Goal: Information Seeking & Learning: Check status

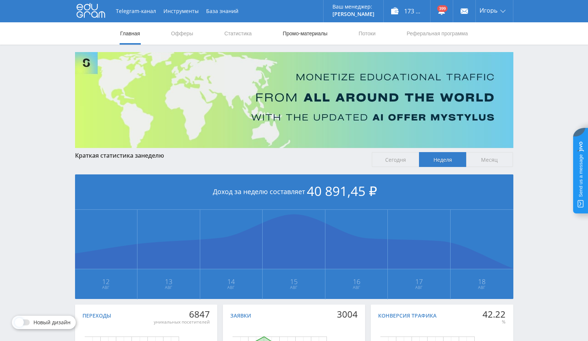
click at [299, 32] on link "Промо-материалы" at bounding box center [305, 33] width 46 height 22
select select "376"
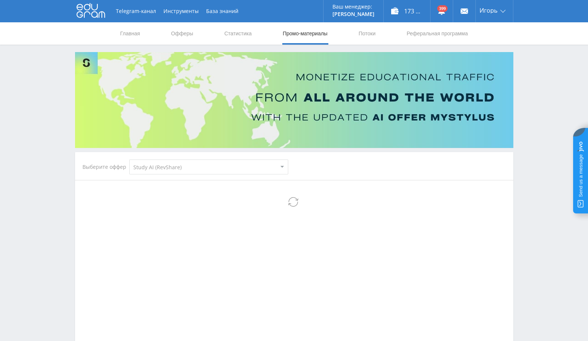
select select "376"
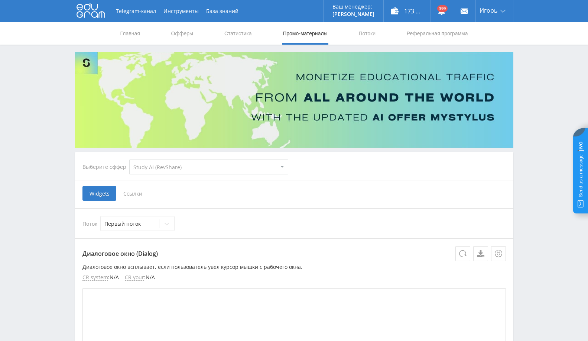
click at [182, 162] on select "MyStylus MyStylus - Revshare Кампус AI Studybay Автор24 Studybay Brazil Study A…" at bounding box center [208, 166] width 159 height 15
click at [129, 159] on select "MyStylus MyStylus - Revshare Кампус AI Studybay Автор24 Studybay Brazil Study A…" at bounding box center [208, 166] width 159 height 15
click at [120, 189] on span "Ссылки" at bounding box center [132, 193] width 33 height 15
click at [0, 0] on input "Ссылки" at bounding box center [0, 0] width 0 height 0
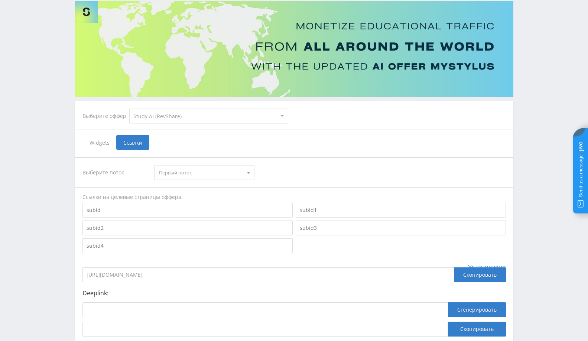
scroll to position [105, 0]
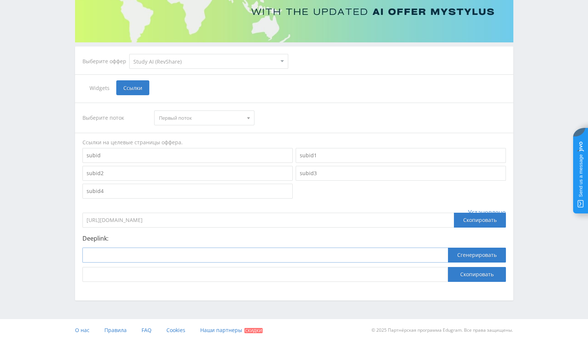
click at [149, 258] on input at bounding box center [264, 254] width 365 height 15
paste input "626610"
click at [186, 259] on input "626610" at bounding box center [264, 254] width 365 height 15
paste input "https://study24.ai/chat/generate_presentation_plus_bot"
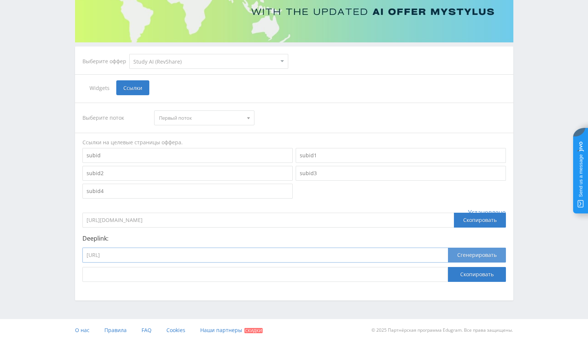
type input "https://study24.ai/chat/generate_presentation_plus_bot"
click at [466, 256] on button "Сгенерировать" at bounding box center [477, 254] width 58 height 15
click at [485, 274] on button "Скопировать" at bounding box center [477, 274] width 58 height 15
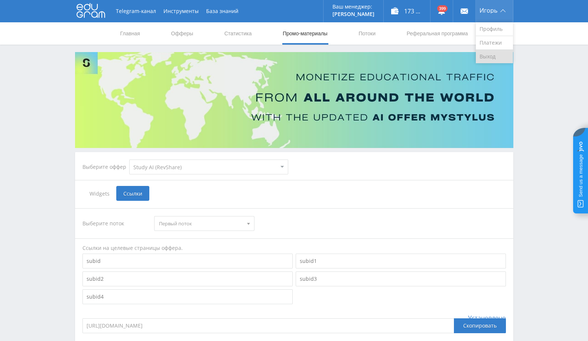
click at [481, 57] on link "Выход" at bounding box center [494, 56] width 37 height 13
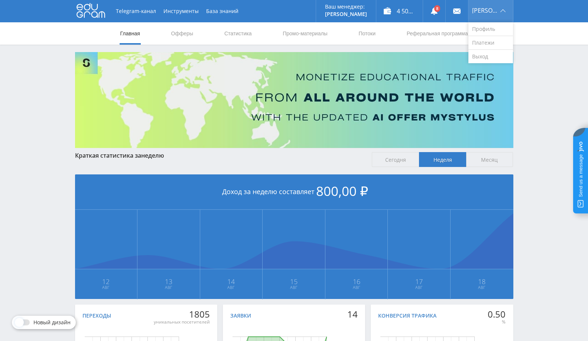
click at [493, 12] on span "Михаил" at bounding box center [485, 10] width 26 height 6
click at [485, 56] on link "Выход" at bounding box center [490, 56] width 45 height 13
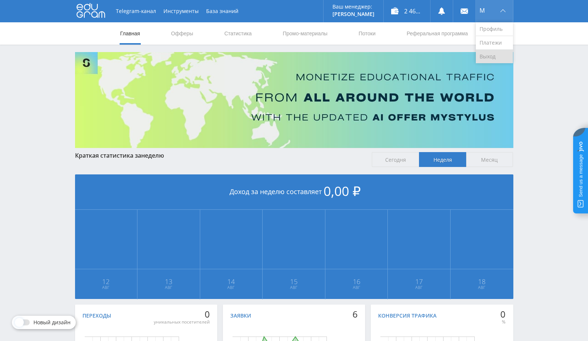
click at [488, 56] on link "Выход" at bounding box center [494, 56] width 37 height 13
click at [319, 32] on link "Промо-материалы" at bounding box center [305, 33] width 46 height 22
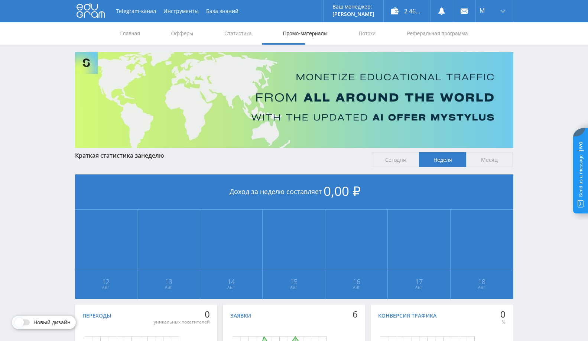
select select "376"
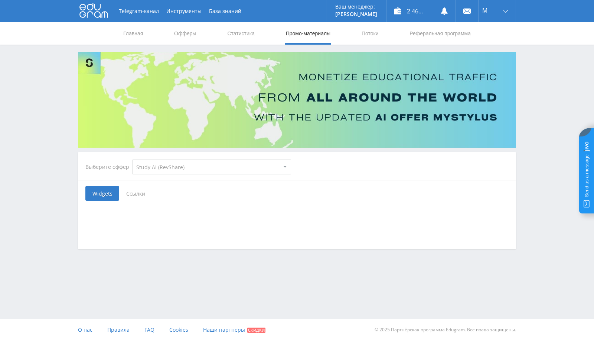
drag, startPoint x: 220, startPoint y: 166, endPoint x: 211, endPoint y: 173, distance: 12.2
click at [220, 166] on select "MyStylus MyStylus - Revshare Кампус AI Studybay Автор24 Studybay Brazil Автор24…" at bounding box center [211, 166] width 159 height 15
select select "340"
click at [132, 159] on select "MyStylus MyStylus - Revshare Кампус AI Studybay Автор24 Studybay Brazil Автор24…" at bounding box center [211, 166] width 159 height 15
select select "340"
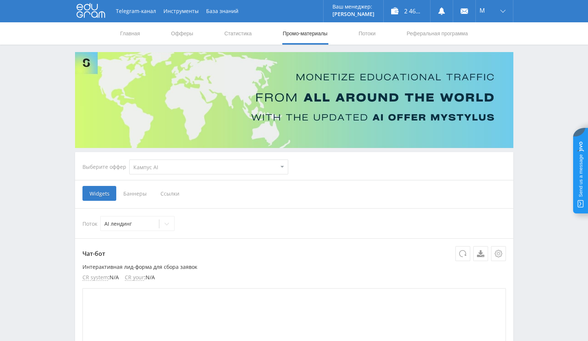
click at [127, 187] on span "Баннеры" at bounding box center [134, 193] width 37 height 15
click at [0, 0] on input "Баннеры" at bounding box center [0, 0] width 0 height 0
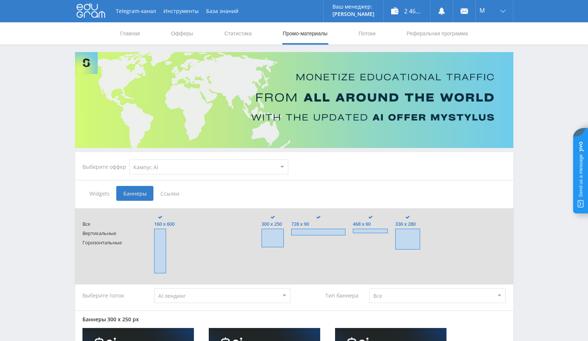
drag, startPoint x: 168, startPoint y: 194, endPoint x: 164, endPoint y: 207, distance: 13.6
click at [168, 194] on span "Ссылки" at bounding box center [169, 193] width 33 height 15
click at [0, 0] on input "Ссылки" at bounding box center [0, 0] width 0 height 0
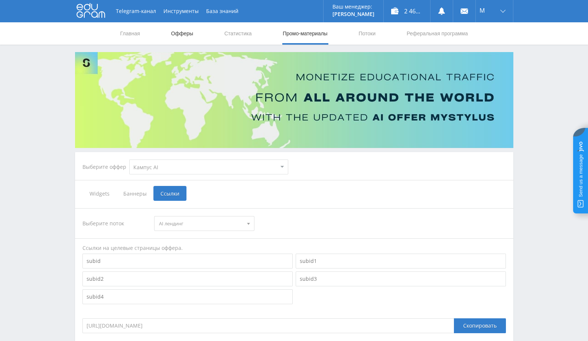
click at [191, 38] on link "Офферы" at bounding box center [182, 33] width 24 height 22
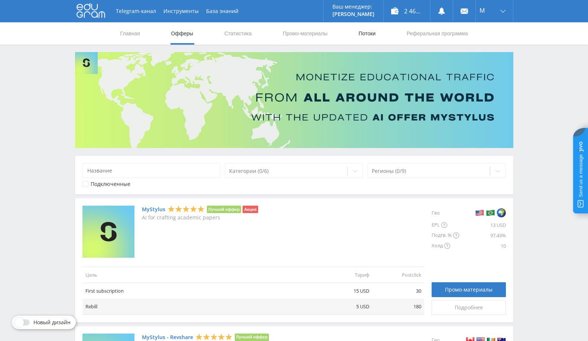
click at [369, 34] on link "Потоки" at bounding box center [367, 33] width 19 height 22
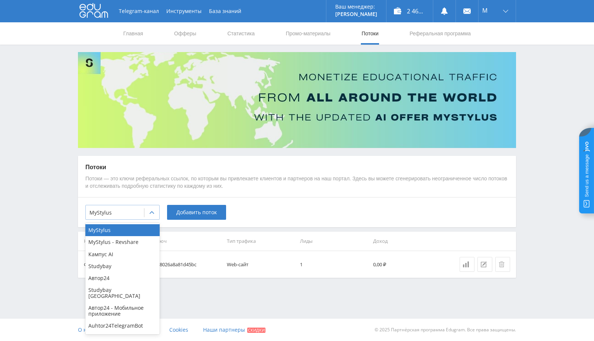
click at [117, 210] on div at bounding box center [115, 212] width 51 height 7
click at [122, 252] on div "Кампус AI" at bounding box center [122, 254] width 74 height 12
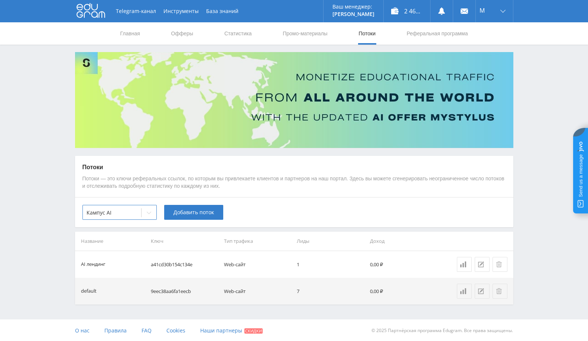
click at [376, 197] on div "option Кампус AI, selected. Кампус AI Добавить поток" at bounding box center [294, 212] width 438 height 30
click at [166, 292] on td "9eec38aa6fa1eecb" at bounding box center [184, 290] width 73 height 27
copy td "9eec38aa6fa1eecb"
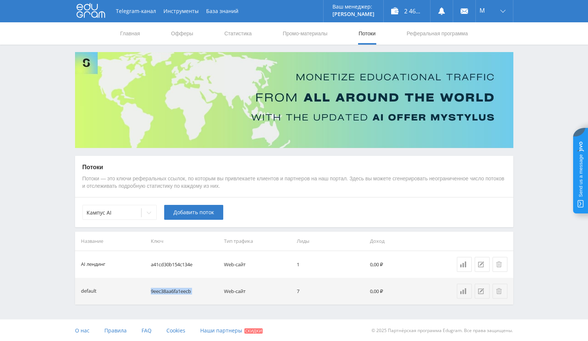
copy td "9eec38aa6fa1eecb"
click at [130, 208] on div "Кампус AI" at bounding box center [112, 212] width 58 height 10
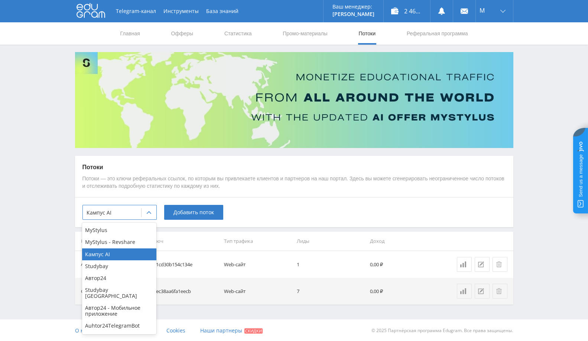
click at [321, 212] on div "9 results available. Use Up and Down to choose options, press Enter to select t…" at bounding box center [294, 212] width 438 height 30
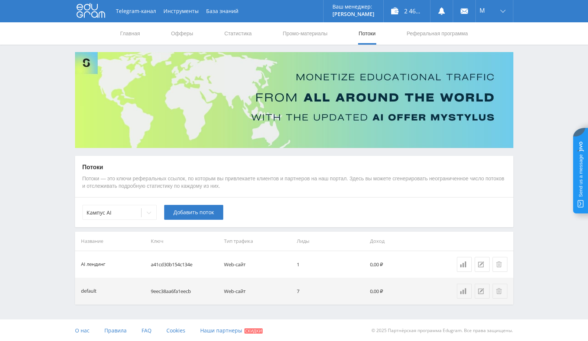
click at [170, 294] on td "9eec38aa6fa1eecb" at bounding box center [184, 290] width 73 height 27
click at [168, 292] on td "9eec38aa6fa1eecb" at bounding box center [184, 290] width 73 height 27
click at [167, 291] on td "9eec38aa6fa1eecb" at bounding box center [184, 290] width 73 height 27
copy td "9eec38aa6fa1eecb"
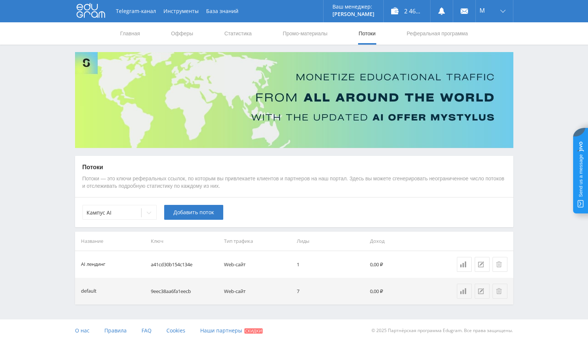
click at [166, 264] on td "a41cd30b154c134e" at bounding box center [184, 264] width 73 height 27
copy td "a41cd30b154c134e"
click at [177, 260] on td "a41cd30b154c134e" at bounding box center [184, 264] width 73 height 27
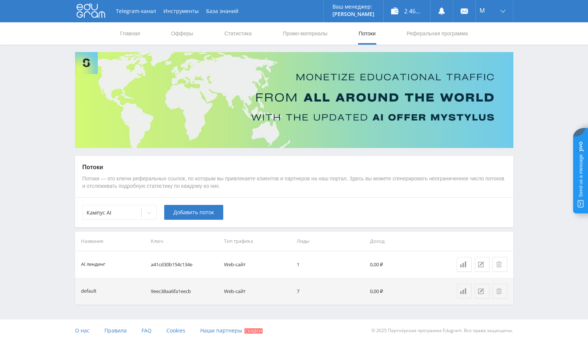
click at [174, 263] on td "a41cd30b154c134e" at bounding box center [184, 264] width 73 height 27
copy td "a41cd30b154c134e"
click at [491, 59] on link "Выход" at bounding box center [494, 56] width 37 height 13
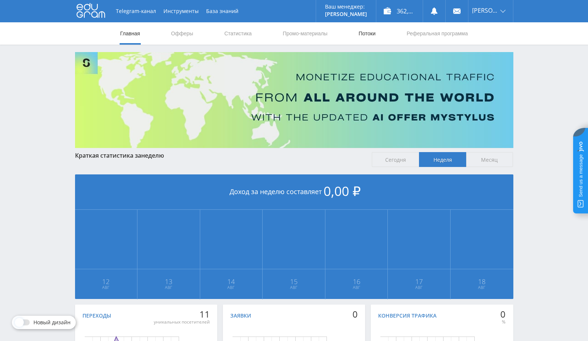
click at [370, 30] on link "Потоки" at bounding box center [367, 33] width 19 height 22
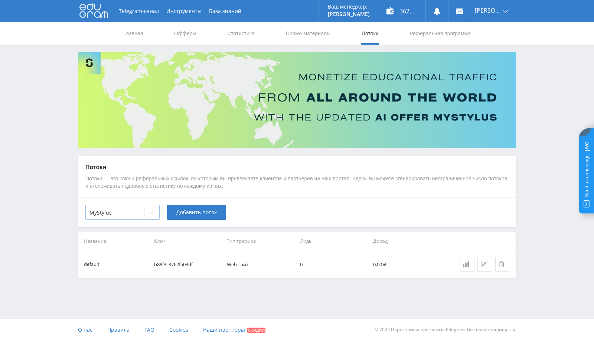
click at [119, 214] on div at bounding box center [115, 212] width 51 height 7
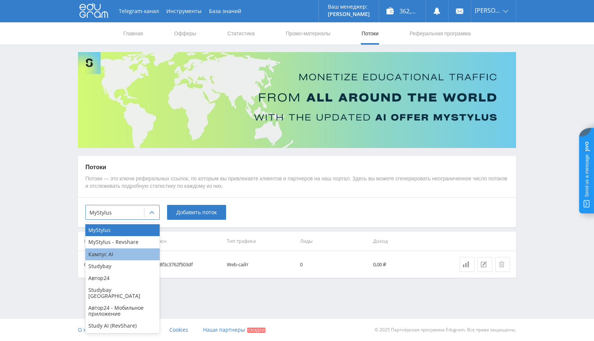
click at [112, 257] on div "Кампус AI" at bounding box center [122, 254] width 74 height 12
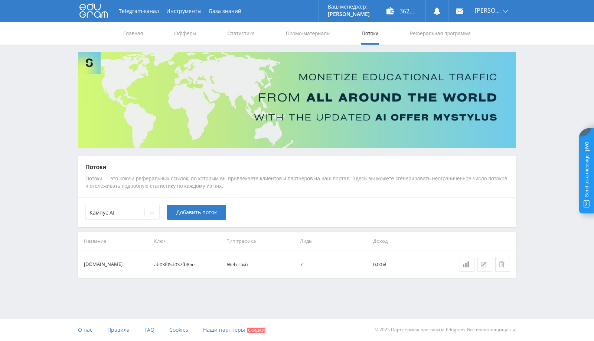
click at [270, 251] on td "Web-сайт" at bounding box center [260, 264] width 73 height 27
click at [124, 212] on div at bounding box center [115, 212] width 51 height 7
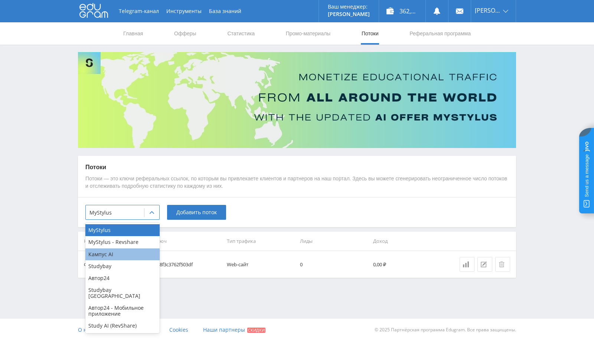
click at [124, 251] on div "Кампус AI" at bounding box center [122, 254] width 74 height 12
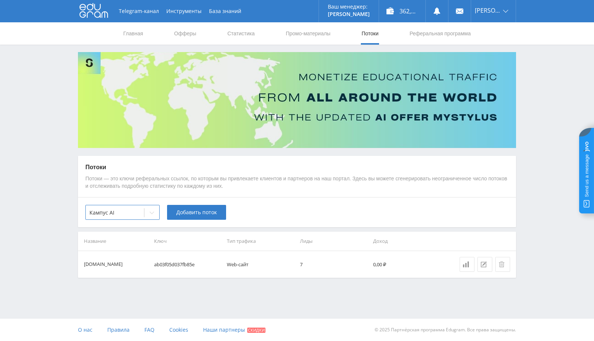
click at [182, 263] on td "ab03f05d037fb85e" at bounding box center [187, 264] width 73 height 27
copy td "ab03f05d037fb85e"
click at [471, 11] on link at bounding box center [460, 11] width 22 height 22
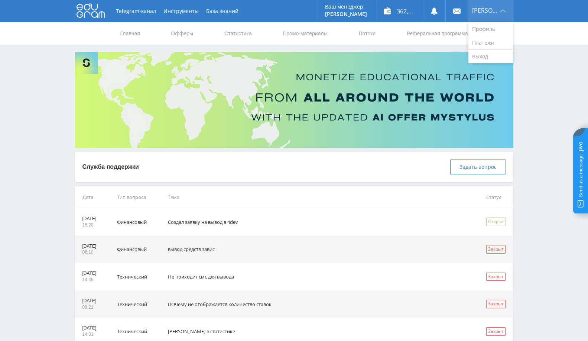
click at [494, 12] on span "[PERSON_NAME]" at bounding box center [485, 10] width 26 height 6
click at [488, 56] on link "Выход" at bounding box center [490, 56] width 45 height 13
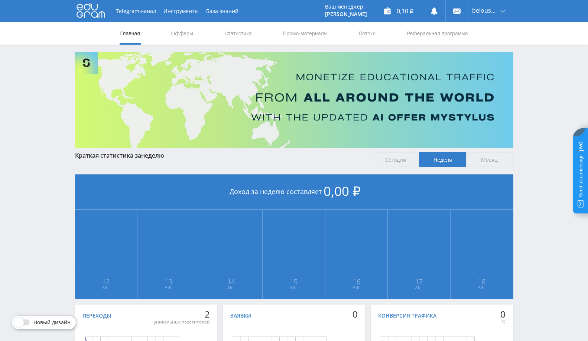
click at [377, 32] on nav "Главная Офферы Статистика Промо-материалы Потоки Реферальная программа" at bounding box center [294, 33] width 349 height 22
click at [365, 34] on link "Потоки" at bounding box center [367, 33] width 19 height 22
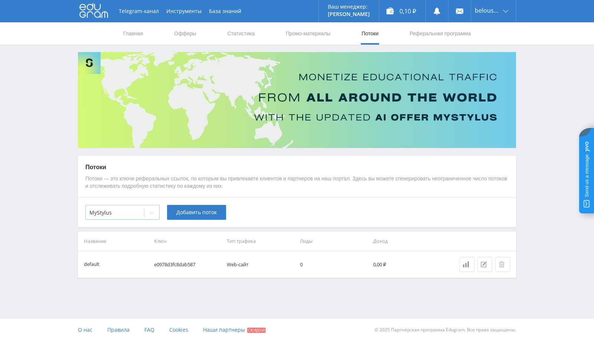
click at [149, 215] on div at bounding box center [151, 212] width 15 height 15
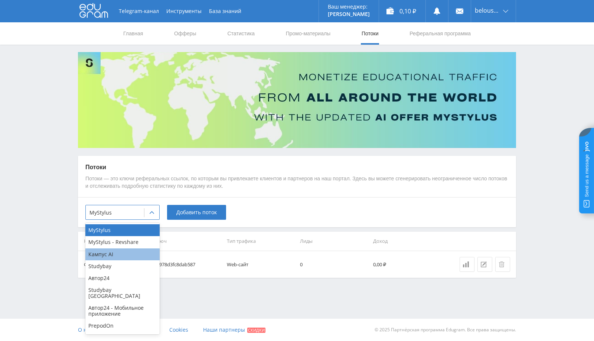
click at [136, 255] on div "Кампус AI" at bounding box center [122, 254] width 74 height 12
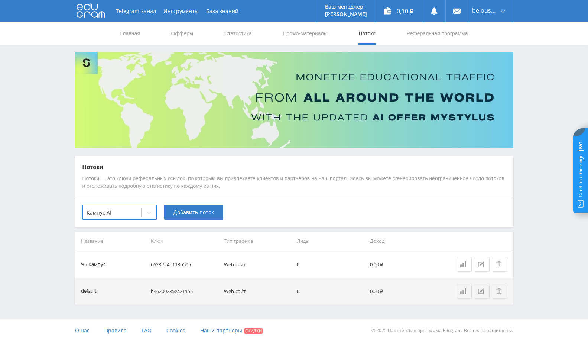
scroll to position [0, 0]
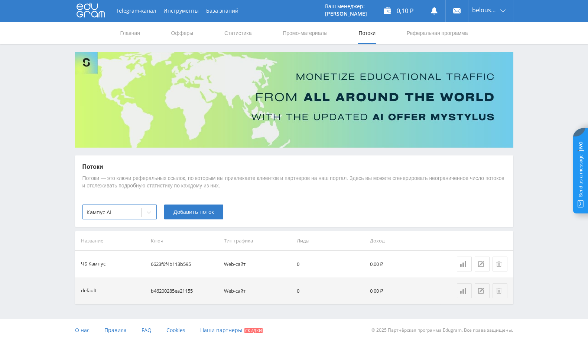
click at [175, 261] on td "6623f6f4b113b595" at bounding box center [184, 263] width 73 height 27
copy td "6623f6f4b113b595"
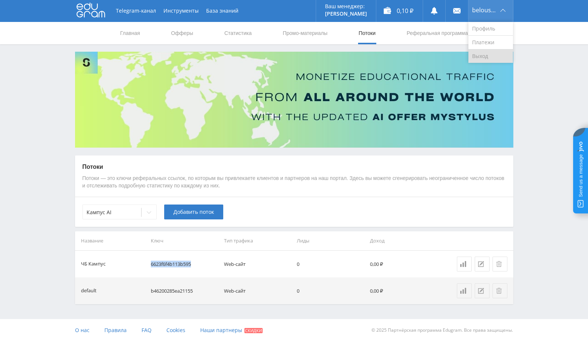
click at [480, 59] on link "Выход" at bounding box center [490, 55] width 45 height 13
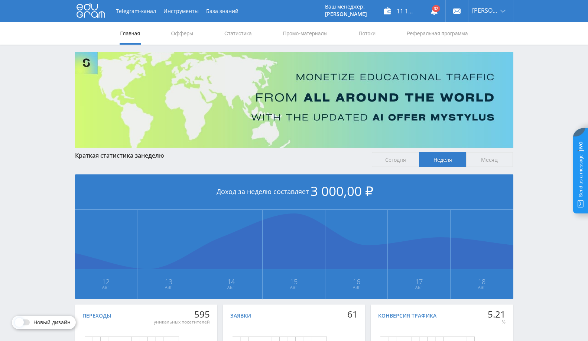
click at [357, 34] on nav "Главная Офферы Статистика Промо-материалы Потоки Реферальная программа" at bounding box center [294, 33] width 349 height 22
click at [374, 33] on link "Потоки" at bounding box center [367, 33] width 19 height 22
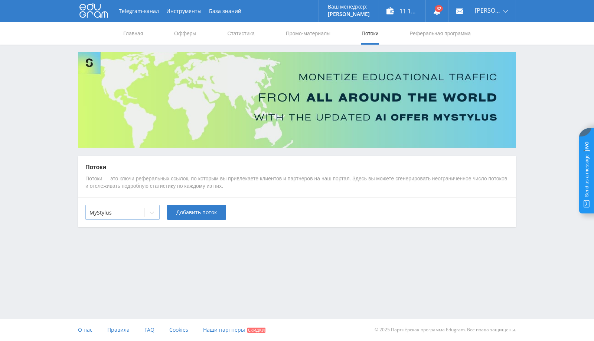
click at [126, 213] on div at bounding box center [115, 212] width 51 height 7
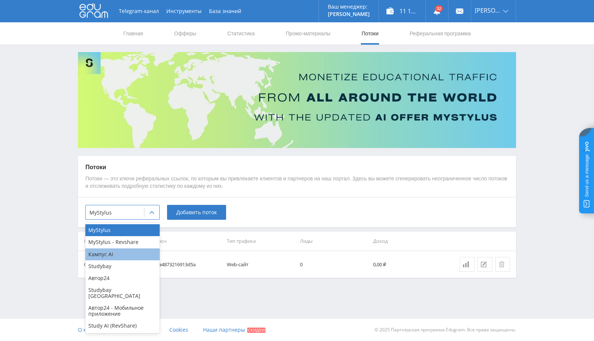
click at [111, 253] on div "Кампус AI" at bounding box center [122, 254] width 74 height 12
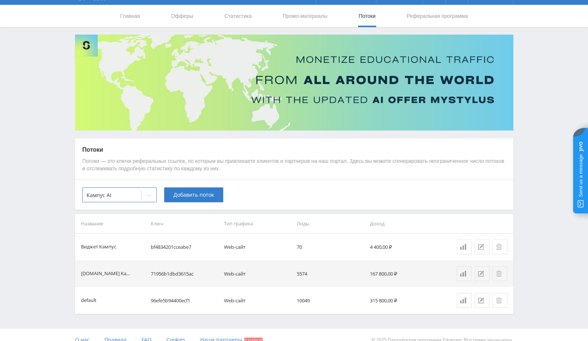
scroll to position [27, 0]
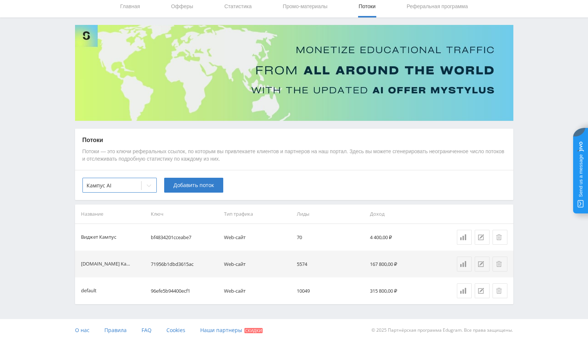
click at [165, 290] on td "96efe5b94400ecf1" at bounding box center [184, 290] width 73 height 27
copy td "96efe5b94400ecf1"
click at [171, 240] on td "bf4834201cceabe7" at bounding box center [184, 237] width 73 height 27
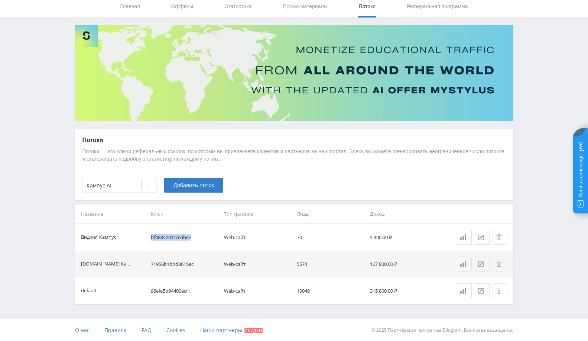
copy td "bf4834201cceabe7"
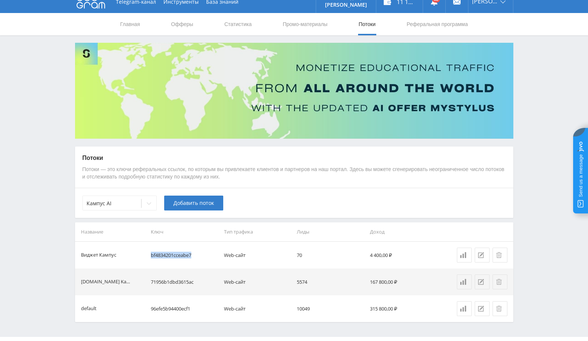
scroll to position [0, 0]
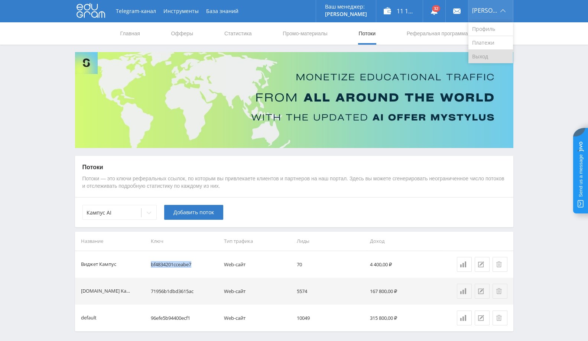
click at [493, 59] on link "Выход" at bounding box center [490, 56] width 45 height 13
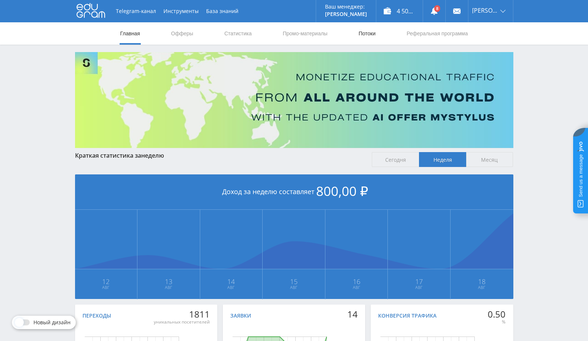
click at [365, 31] on link "Потоки" at bounding box center [367, 33] width 19 height 22
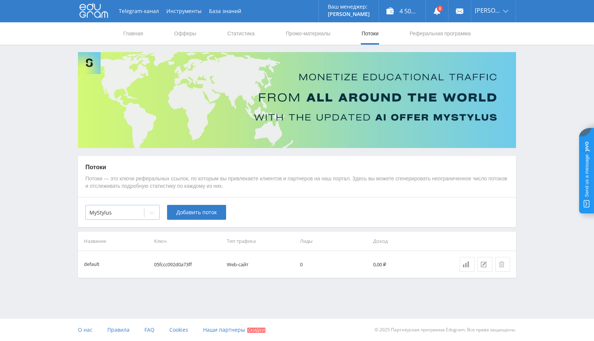
drag, startPoint x: 129, startPoint y: 207, endPoint x: 131, endPoint y: 213, distance: 6.3
click at [129, 208] on div "MyStylus" at bounding box center [115, 212] width 58 height 10
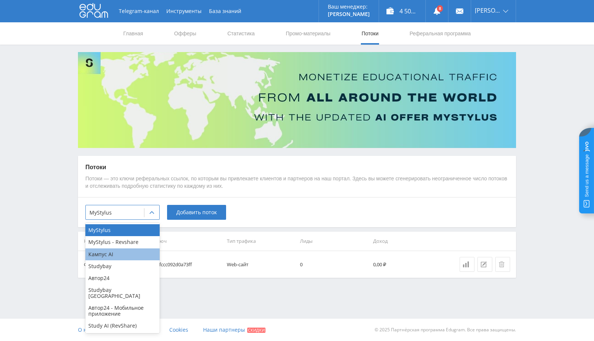
click at [120, 255] on div "Кампус AI" at bounding box center [122, 254] width 74 height 12
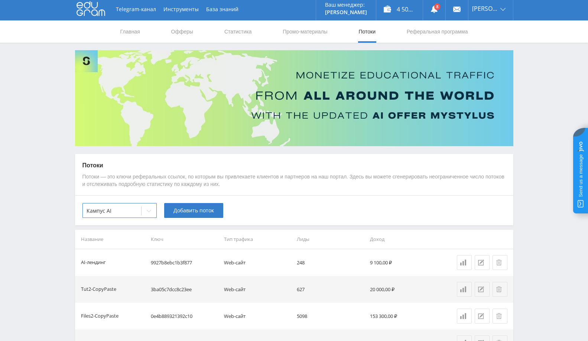
scroll to position [134, 0]
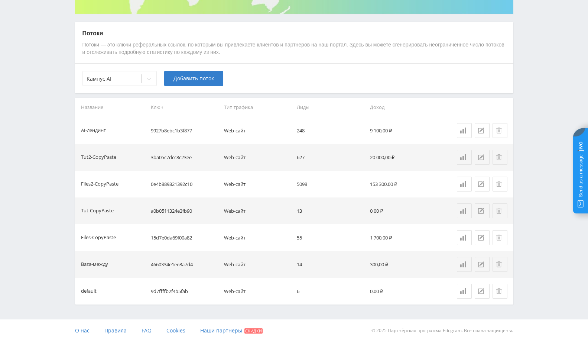
drag, startPoint x: 170, startPoint y: 289, endPoint x: 176, endPoint y: 274, distance: 15.9
click at [170, 289] on td "9d7ffffb2f4b5fab" at bounding box center [184, 290] width 73 height 27
drag, startPoint x: 180, startPoint y: 267, endPoint x: 191, endPoint y: 255, distance: 15.8
click at [182, 266] on td "4660334e1ee8a7d4" at bounding box center [184, 264] width 73 height 27
click at [188, 234] on td "15d7e0da69f00a82" at bounding box center [184, 237] width 73 height 27
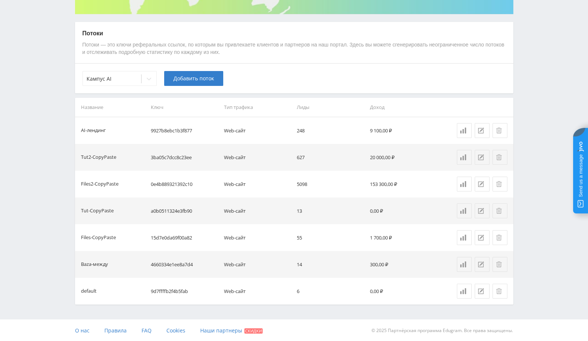
click at [188, 214] on td "a0b0511324e3fb90" at bounding box center [184, 210] width 73 height 27
click at [186, 189] on td "0e4b889321392c10" at bounding box center [184, 183] width 73 height 27
click at [184, 159] on td "3ba05c7dcc8c23ee" at bounding box center [184, 157] width 73 height 27
click at [183, 133] on td "9927b8ebc1b3f877" at bounding box center [184, 130] width 73 height 27
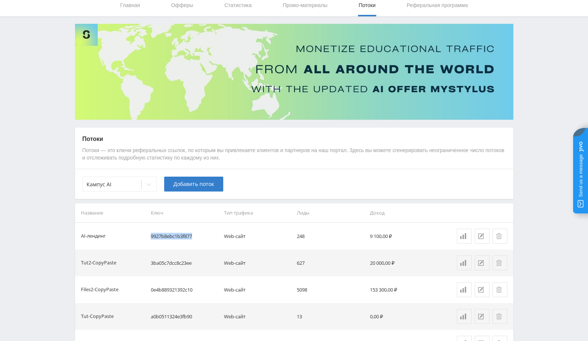
scroll to position [0, 0]
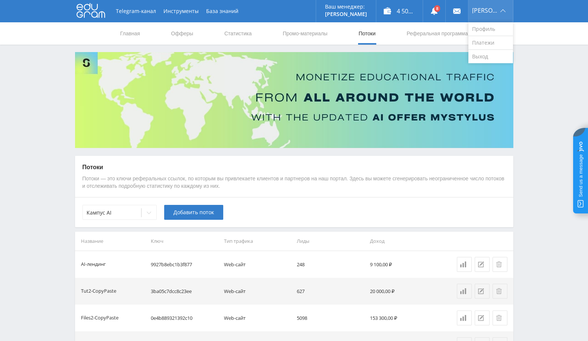
click at [491, 13] on span "Михаил" at bounding box center [485, 10] width 26 height 6
drag, startPoint x: 489, startPoint y: 56, endPoint x: 487, endPoint y: 62, distance: 6.2
click at [489, 56] on link "Выход" at bounding box center [490, 56] width 45 height 13
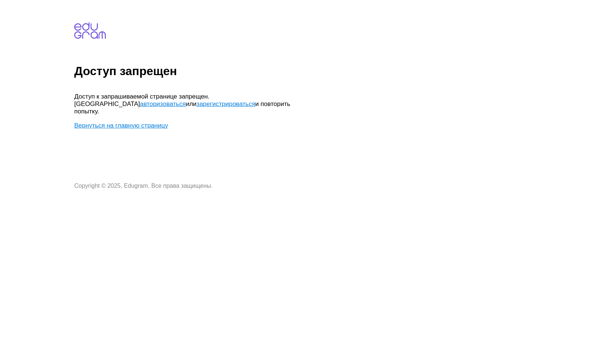
click at [152, 122] on link "Вернуться на главную страницу" at bounding box center [121, 125] width 94 height 7
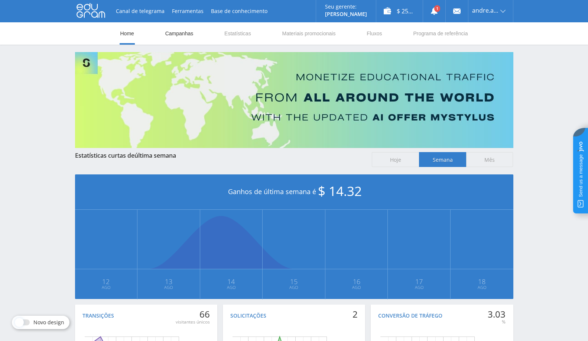
click at [188, 34] on link "Campanhas" at bounding box center [180, 33] width 30 height 22
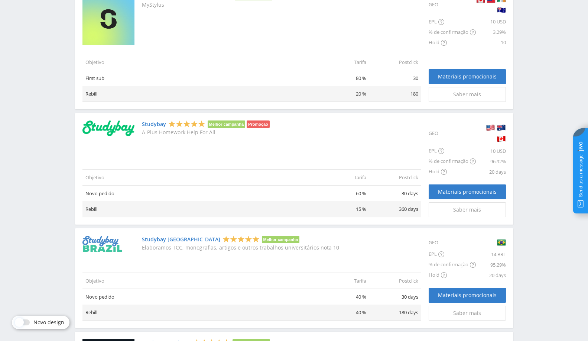
scroll to position [454, 0]
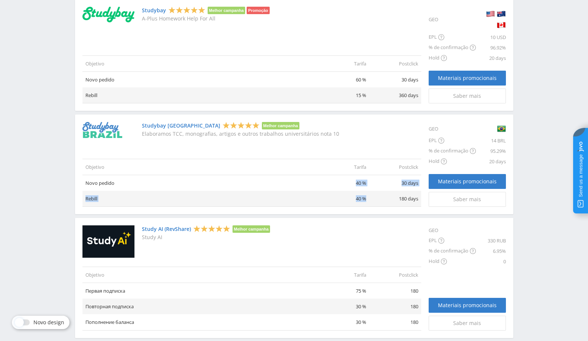
drag, startPoint x: 128, startPoint y: 186, endPoint x: 368, endPoint y: 198, distance: 240.2
click at [368, 198] on tbody "Objetivo Tarifa Postclick Novo pedido 40 % 30 days Rebill 40 % 180 days" at bounding box center [251, 183] width 339 height 48
click at [368, 196] on td "40 %" at bounding box center [343, 199] width 52 height 16
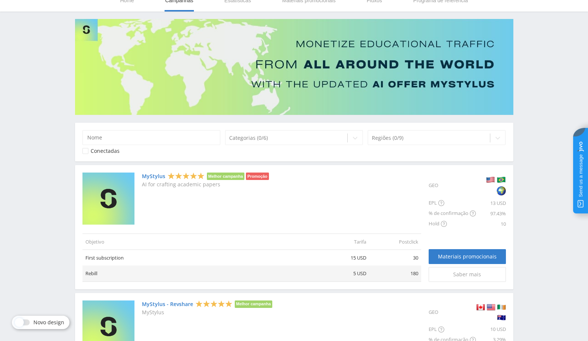
scroll to position [0, 0]
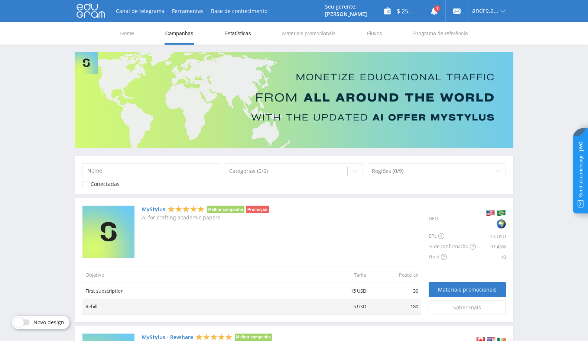
click at [240, 33] on link "Estatísticas" at bounding box center [238, 33] width 28 height 22
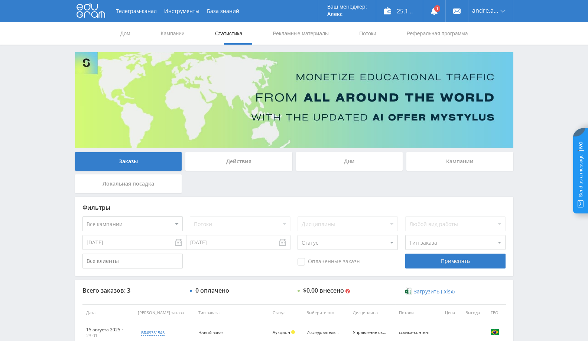
scroll to position [104, 0]
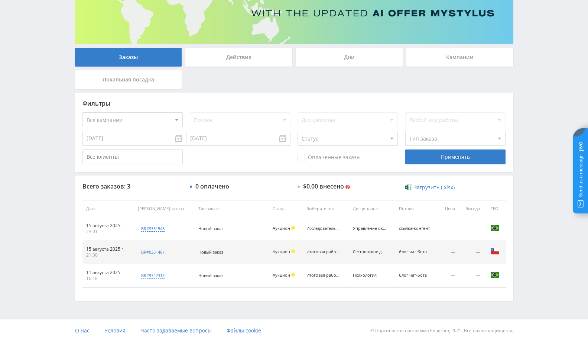
click at [267, 180] on div "Всего заказов: 3 0 оплачено $0.00 внесено Многопоточный доход 0,00 реалов 0,00 …" at bounding box center [294, 237] width 438 height 125
click at [150, 121] on select "Все кампании MyStylus MyStylus - Доля доходов Studybay Studybay Бразилия Исслед…" at bounding box center [132, 119] width 100 height 15
select select "3"
drag, startPoint x: 149, startPoint y: 143, endPoint x: 163, endPoint y: 137, distance: 15.3
click at [150, 143] on input "11.08.2025" at bounding box center [134, 138] width 104 height 15
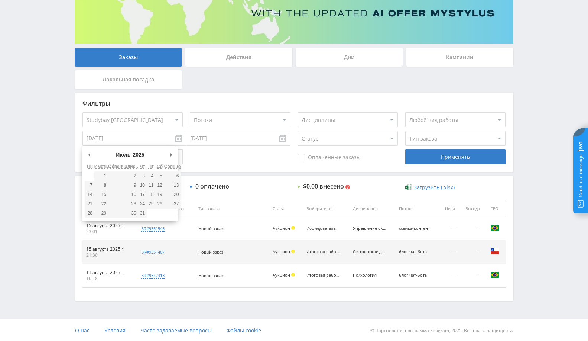
click at [133, 151] on select "2019 2020 2021 2022 2023 2024 2025" at bounding box center [141, 154] width 20 height 7
click at [88, 156] on button "Mês anterior" at bounding box center [88, 154] width 7 height 11
click at [88, 156] on button "Предыдущий месяц" at bounding box center [88, 154] width 7 height 11
type input "21.10.2019"
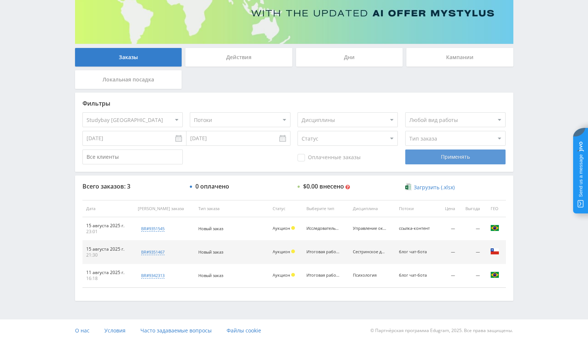
click at [435, 160] on div "Применять" at bounding box center [455, 156] width 100 height 15
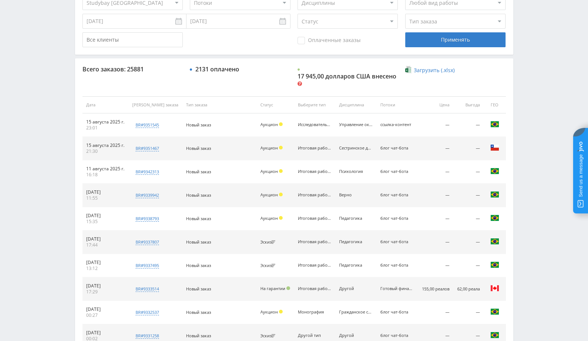
scroll to position [269, 0]
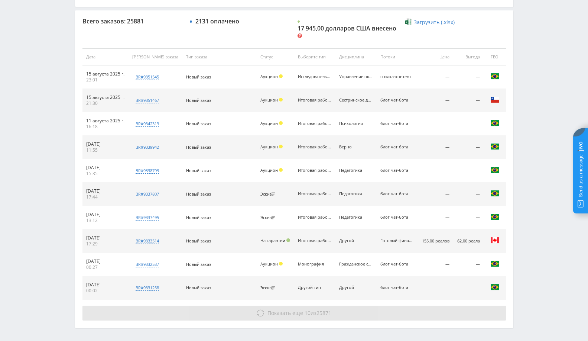
click at [276, 312] on font "Показать еще" at bounding box center [285, 312] width 36 height 7
click at [362, 315] on button "Показать еще 10 из 25871" at bounding box center [293, 312] width 423 height 15
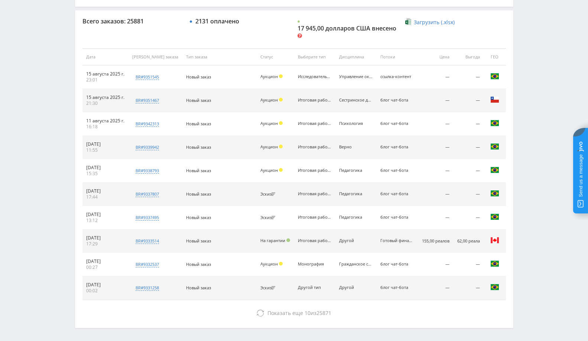
click at [294, 297] on td "Другой тип" at bounding box center [314, 287] width 41 height 23
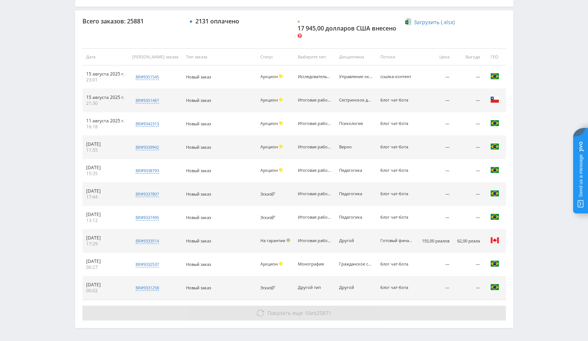
click at [281, 309] on font "Показать еще" at bounding box center [285, 312] width 36 height 7
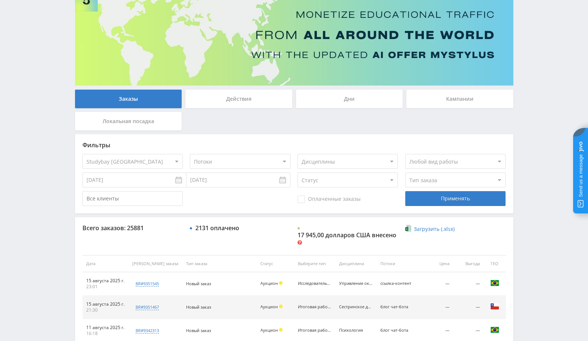
scroll to position [295, 0]
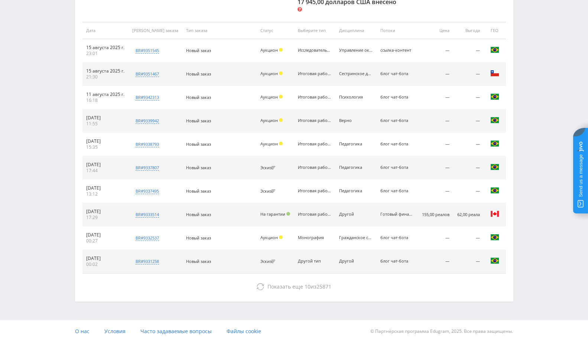
click at [284, 273] on div "Всего заказов: 25881 2131 оплачено 17 945,00 долларов США внесено Многопоточный…" at bounding box center [294, 142] width 438 height 317
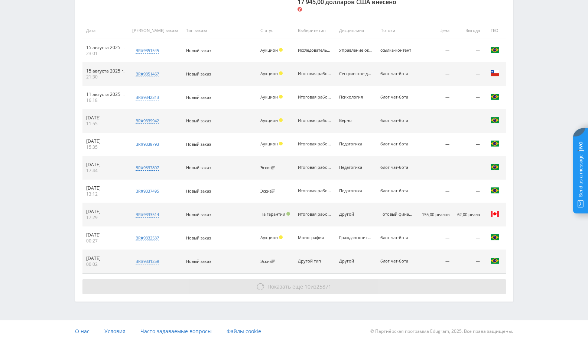
click at [272, 284] on font "Показать еще" at bounding box center [285, 286] width 36 height 7
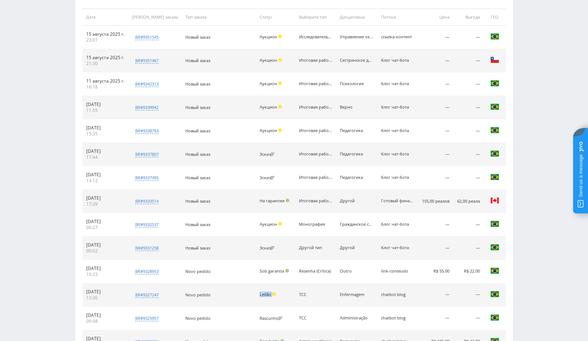
click at [271, 284] on td "Leilão" at bounding box center [275, 294] width 39 height 23
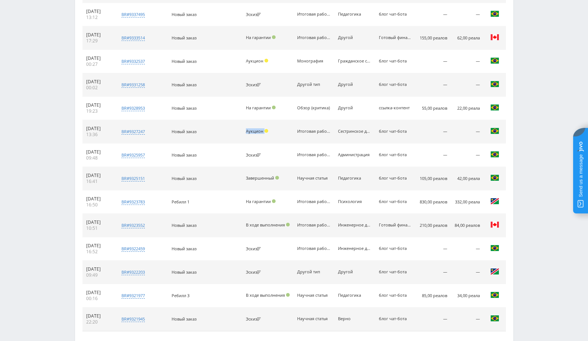
scroll to position [528, 0]
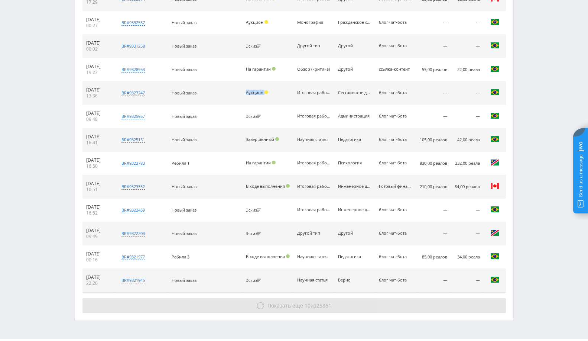
click at [290, 298] on button "Показать еще 10 из 25861" at bounding box center [293, 305] width 423 height 15
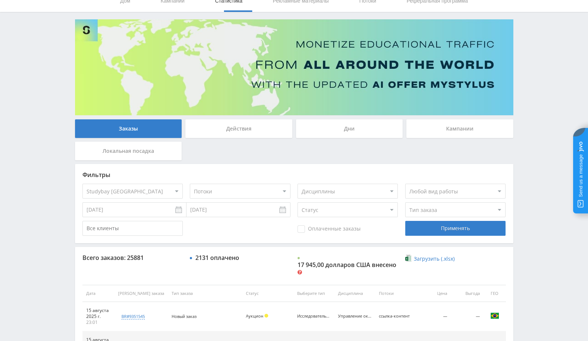
scroll to position [0, 0]
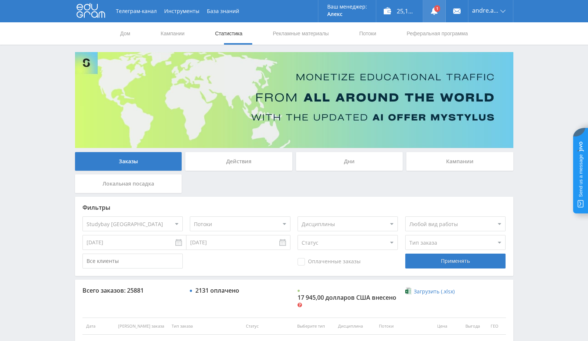
click at [434, 14] on use at bounding box center [434, 10] width 7 height 7
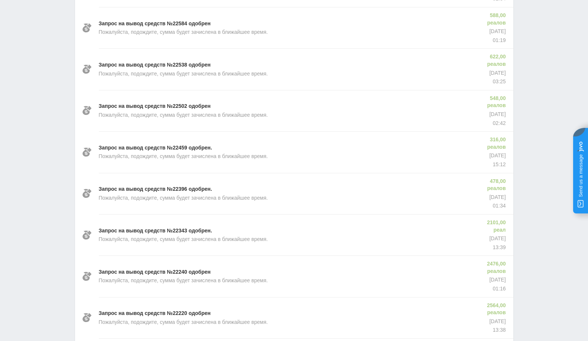
scroll to position [289, 0]
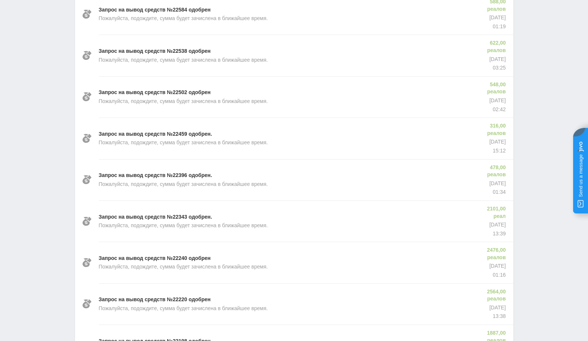
drag, startPoint x: 491, startPoint y: 296, endPoint x: 498, endPoint y: 259, distance: 37.8
click at [498, 259] on div "Запрос на вывод средств №22675 одобрен. Пожалуйста, подождите, сумма будет зачи…" at bounding box center [294, 230] width 438 height 638
click at [498, 227] on font "[DATE]" at bounding box center [497, 224] width 16 height 6
drag, startPoint x: 505, startPoint y: 254, endPoint x: 485, endPoint y: 226, distance: 34.8
click at [485, 226] on div "2101,00 реал [DATE] 13:39" at bounding box center [492, 220] width 42 height 41
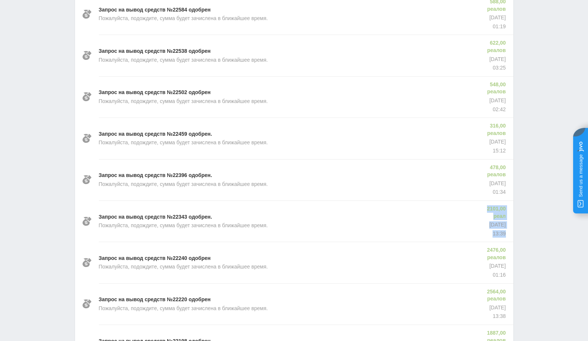
click at [502, 241] on div "2101,00 реал [DATE] 13:39" at bounding box center [492, 220] width 42 height 41
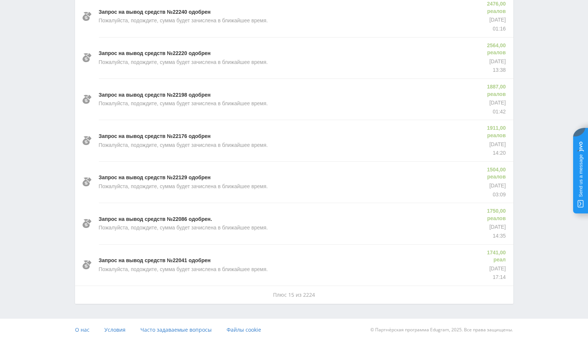
scroll to position [584, 0]
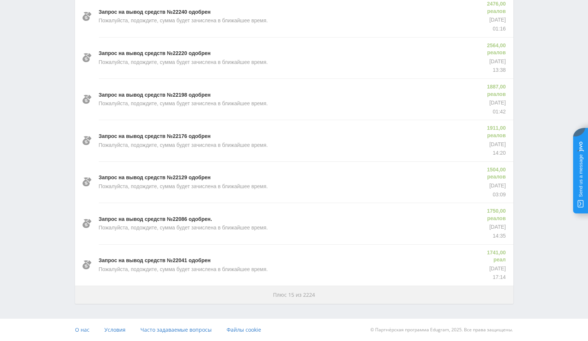
click at [371, 297] on button "Плюс 15 из 2224" at bounding box center [294, 294] width 438 height 18
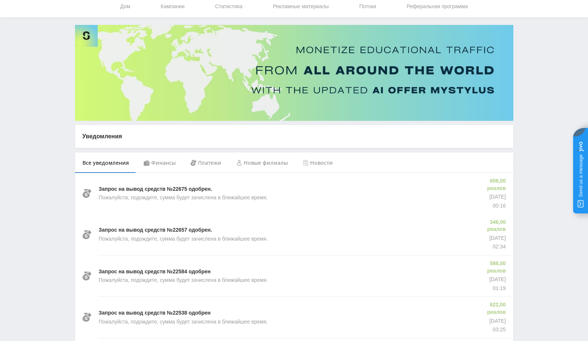
scroll to position [0, 0]
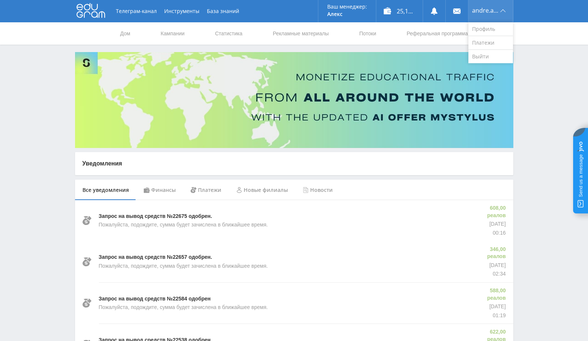
click at [492, 9] on font "andre.a.gazola43" at bounding box center [496, 10] width 48 height 8
click at [478, 58] on font "Выйти" at bounding box center [480, 56] width 17 height 7
